Goal: Information Seeking & Learning: Learn about a topic

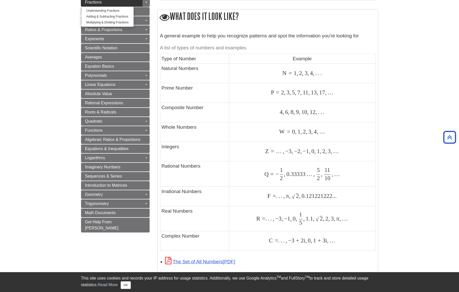
scroll to position [237, 0]
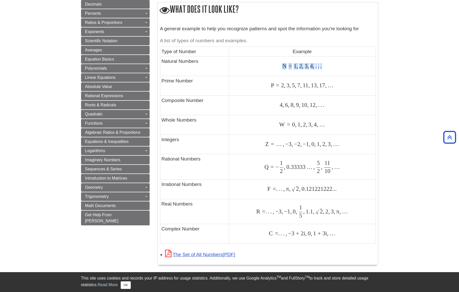
drag, startPoint x: 283, startPoint y: 66, endPoint x: 321, endPoint y: 66, distance: 38.9
click at [321, 66] on span "N = 1 , 2 , 3 , 4 , . . ." at bounding box center [301, 65] width 39 height 7
drag, startPoint x: 279, startPoint y: 105, endPoint x: 318, endPoint y: 104, distance: 38.9
click at [318, 104] on div "4 , 6 , 8 , 9 , 10 , 12 , . . . 4 , 6 , 8 , 9 , 10 , 12 , . . ." at bounding box center [301, 105] width 143 height 7
click at [301, 104] on span "10" at bounding box center [303, 104] width 7 height 7
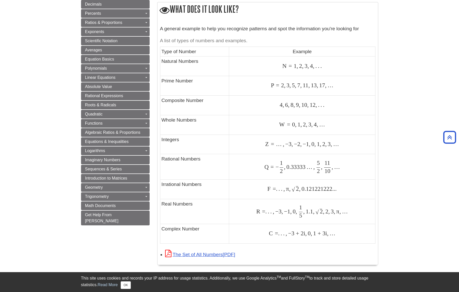
drag, startPoint x: 279, startPoint y: 124, endPoint x: 345, endPoint y: 121, distance: 66.6
click at [345, 121] on td "W = 0 , 1 , 2 , 3 , 4 , … W = 0 , 1 , 2 , 3 , 4 , …" at bounding box center [302, 125] width 146 height 20
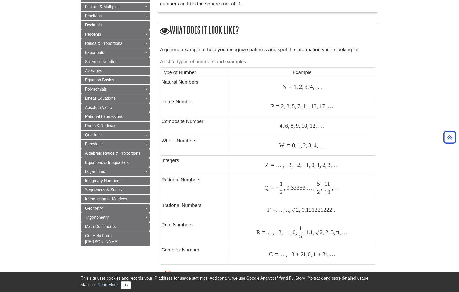
scroll to position [216, 0]
click at [298, 159] on td "Z = … , − 3 , − 2 , − 1 , 0 , 1 , 2 , 3 , … Z = … , − 3 , − 2 , − 1 , 0 , 1 , 2…" at bounding box center [302, 165] width 146 height 20
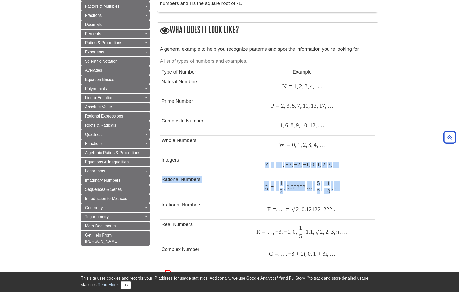
drag, startPoint x: 265, startPoint y: 165, endPoint x: 334, endPoint y: 196, distance: 75.3
click at [334, 196] on tbody "Type of Number Example Natural Numbers N = 1 , 2 , 3 , 4 , . . . N = 1 , 2 , 3 …" at bounding box center [267, 165] width 215 height 197
